Goal: Task Accomplishment & Management: Use online tool/utility

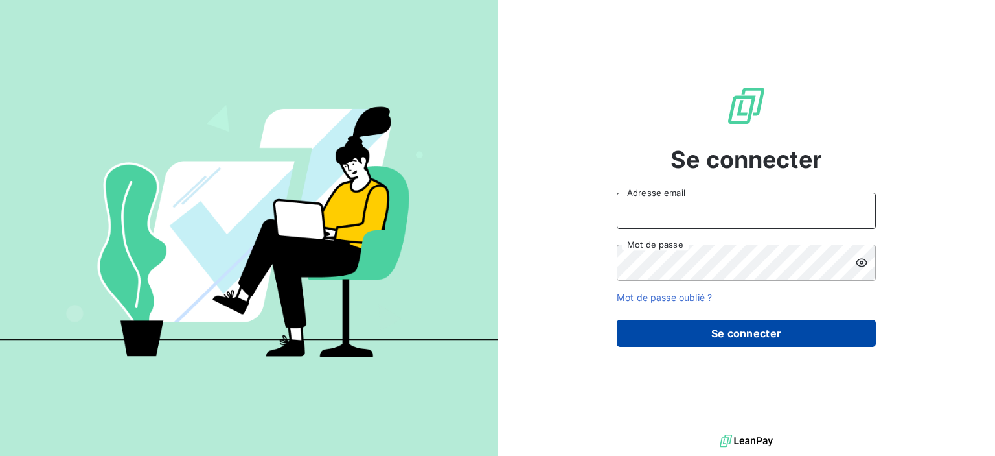
type input "[PERSON_NAME][EMAIL_ADDRESS][DOMAIN_NAME]"
click at [702, 332] on button "Se connecter" at bounding box center [746, 332] width 259 height 27
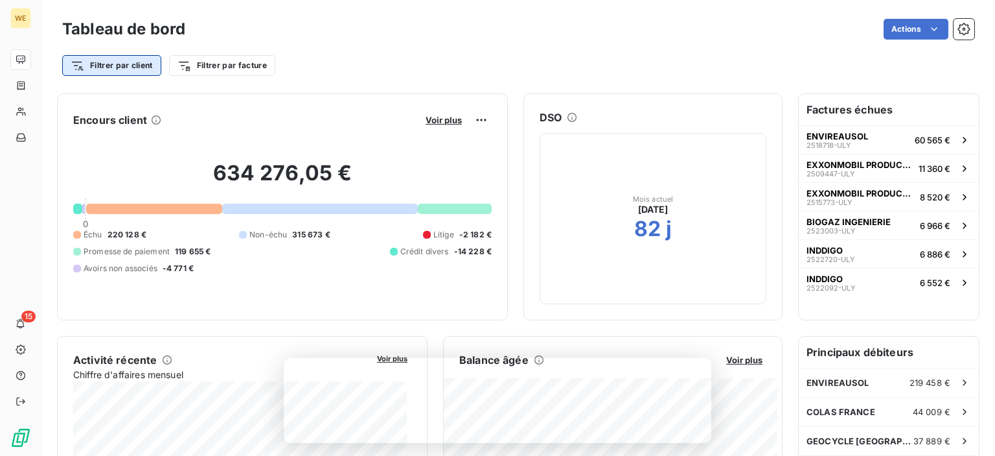
click at [140, 68] on html "WE 15 Tableau de bord Actions Filtrer par client Filtrer par facture Encours cl…" at bounding box center [497, 228] width 995 height 456
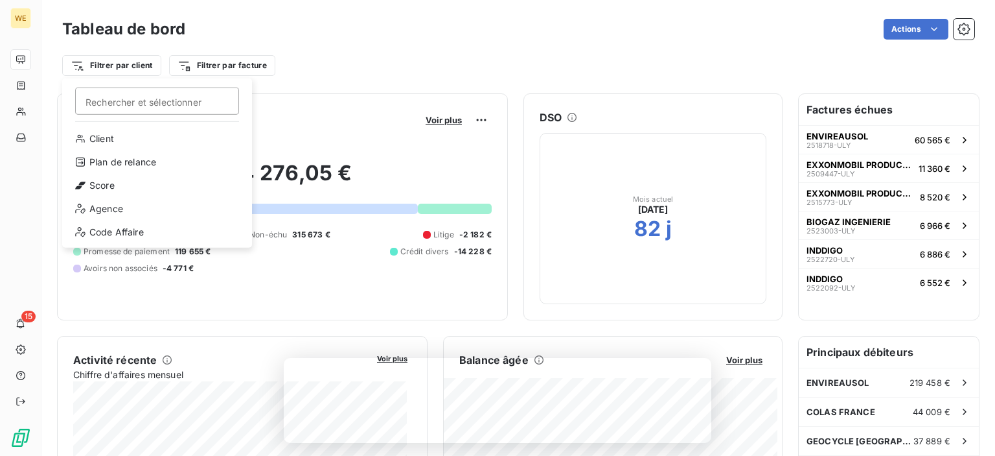
click at [164, 100] on input "Rechercher et sélectionner" at bounding box center [157, 100] width 164 height 27
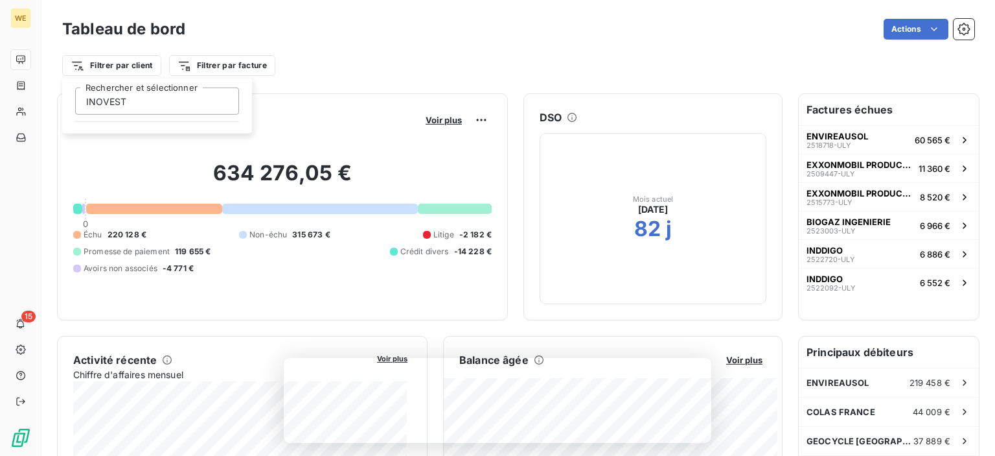
type input "INOVEST"
click at [176, 107] on input "INOVEST" at bounding box center [157, 100] width 164 height 27
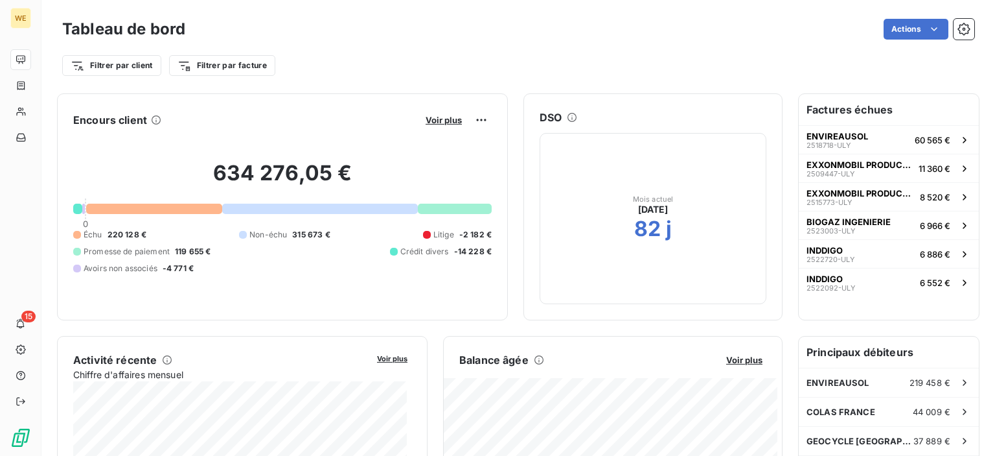
click at [329, 56] on html "WE 15 Tableau de bord Actions Filtrer par client Filtrer par facture Encours cl…" at bounding box center [497, 228] width 995 height 456
click at [240, 69] on html "WE 15 Tableau de bord Actions Filtrer par client Filtrer par facture Encours cl…" at bounding box center [497, 228] width 995 height 456
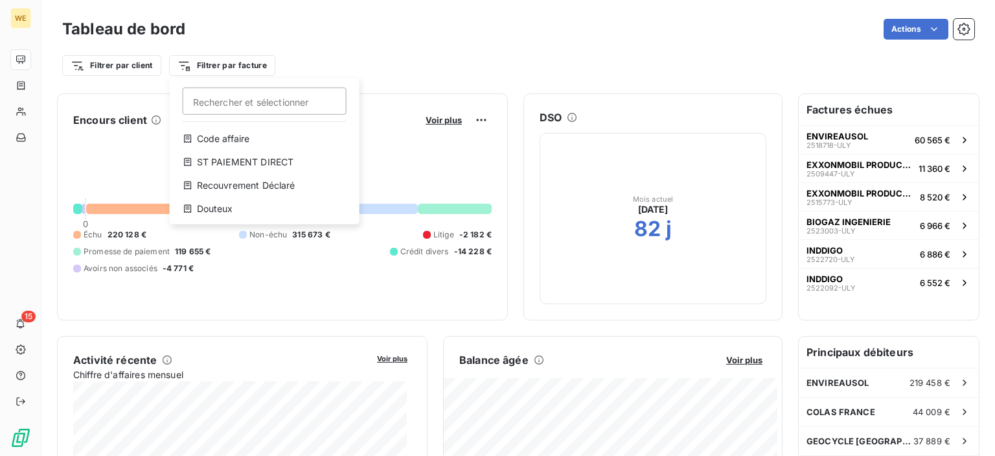
click at [127, 73] on html "WE 15 Tableau de bord Actions Filtrer par client Filtrer par facture Rechercher…" at bounding box center [497, 228] width 995 height 456
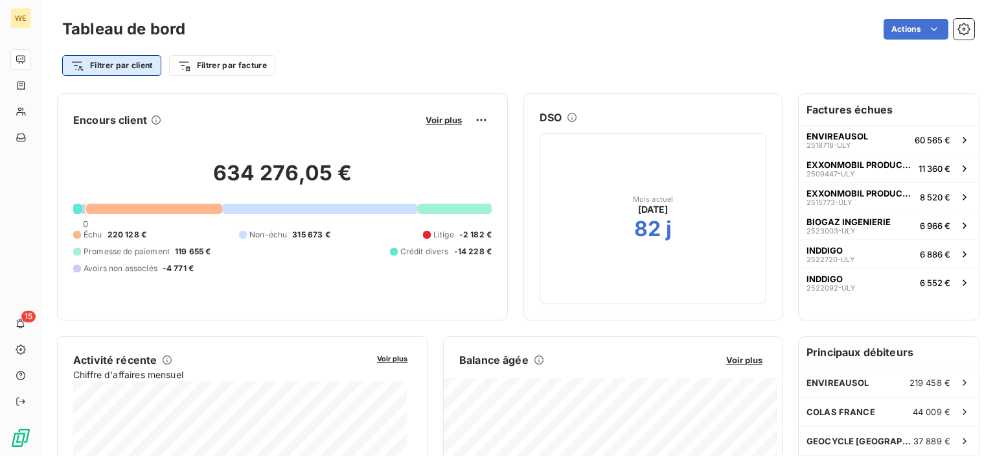
click at [133, 71] on html "WE 15 Tableau de bord Actions Filtrer par client Filtrer par facture Encours cl…" at bounding box center [497, 228] width 995 height 456
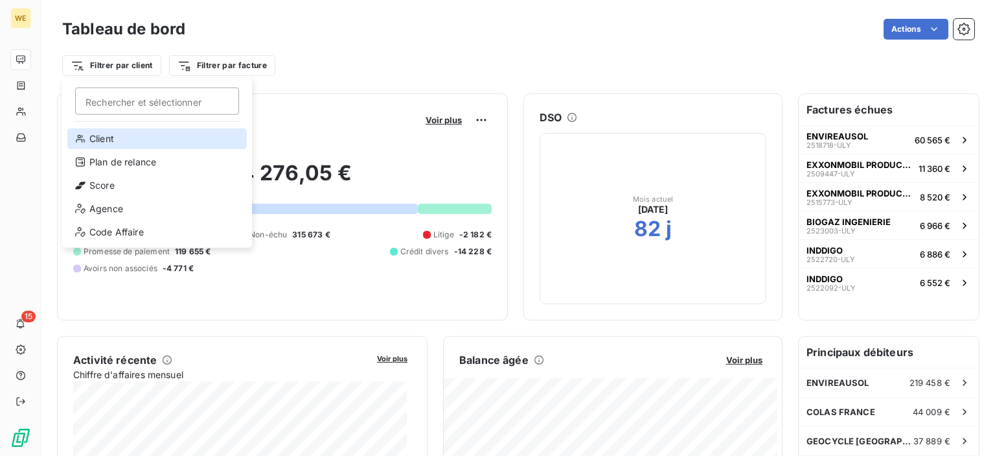
click at [145, 132] on div "Client" at bounding box center [157, 138] width 180 height 21
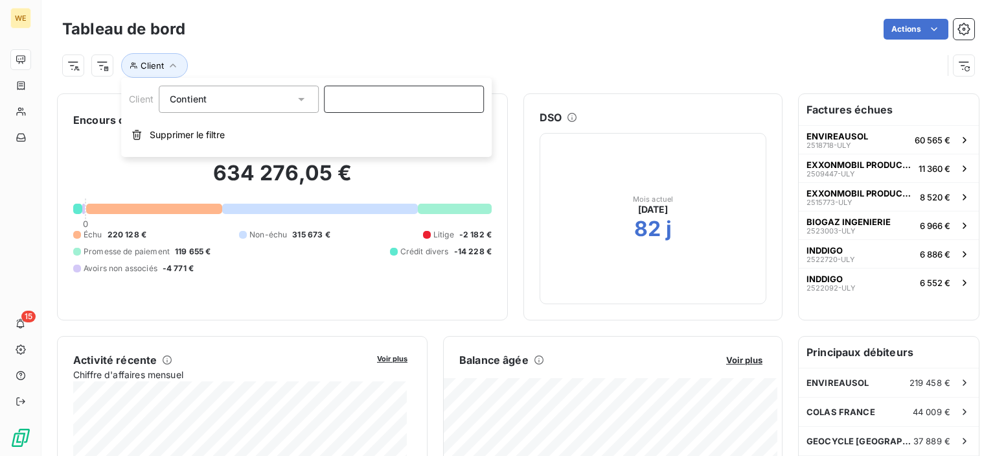
click at [367, 95] on input at bounding box center [404, 99] width 160 height 27
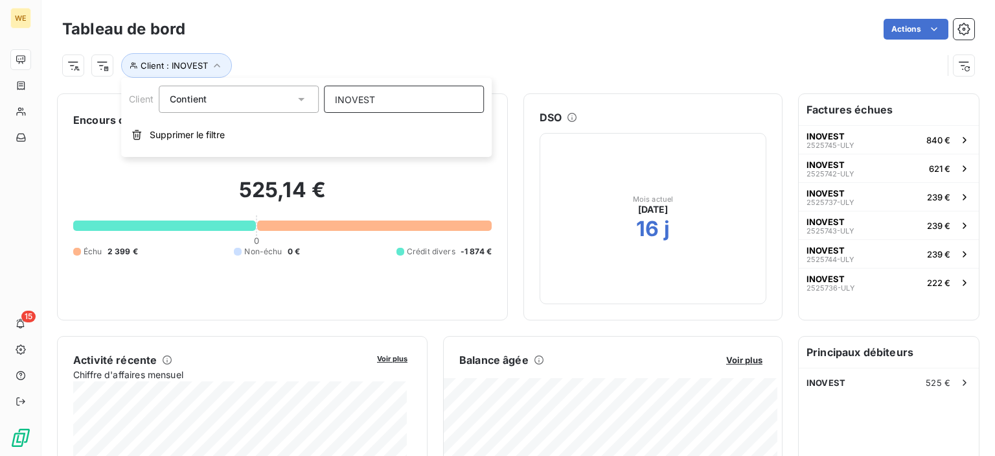
type input "INOVEST"
click at [402, 27] on div "Actions" at bounding box center [588, 29] width 774 height 21
